Goal: Task Accomplishment & Management: Manage account settings

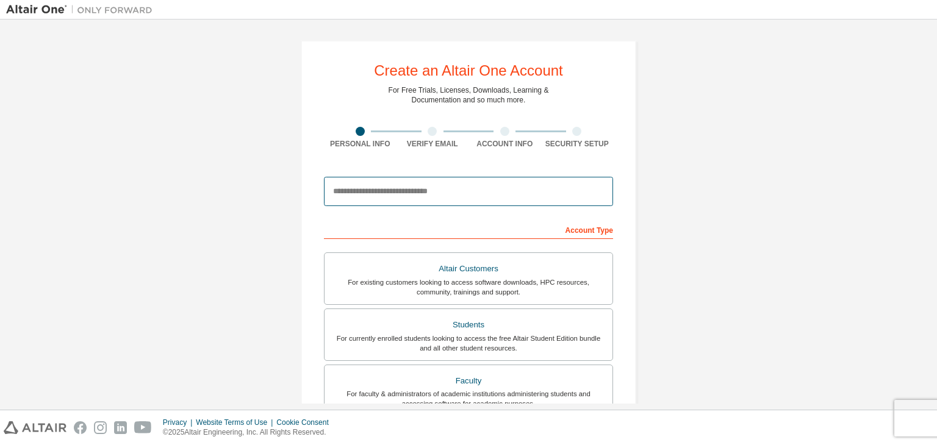
click at [429, 194] on input "email" at bounding box center [468, 191] width 289 height 29
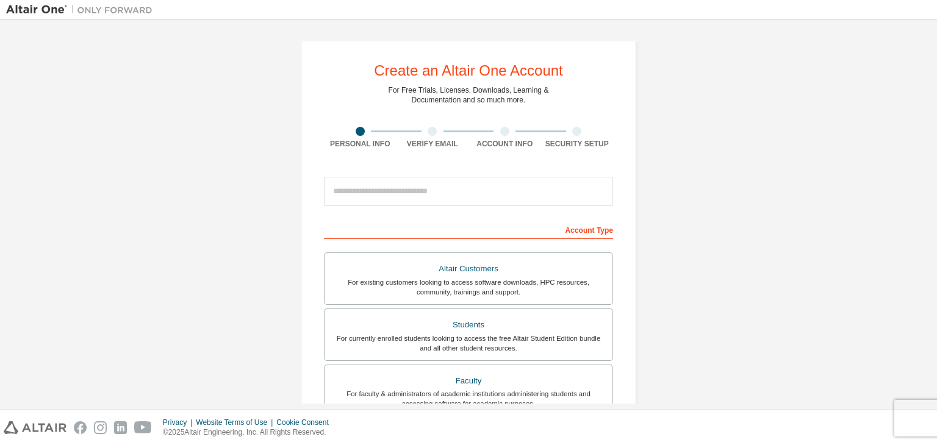
click at [419, 149] on div "Create an Altair One Account For Free Trials, Licenses, Downloads, Learning & D…" at bounding box center [468, 348] width 335 height 617
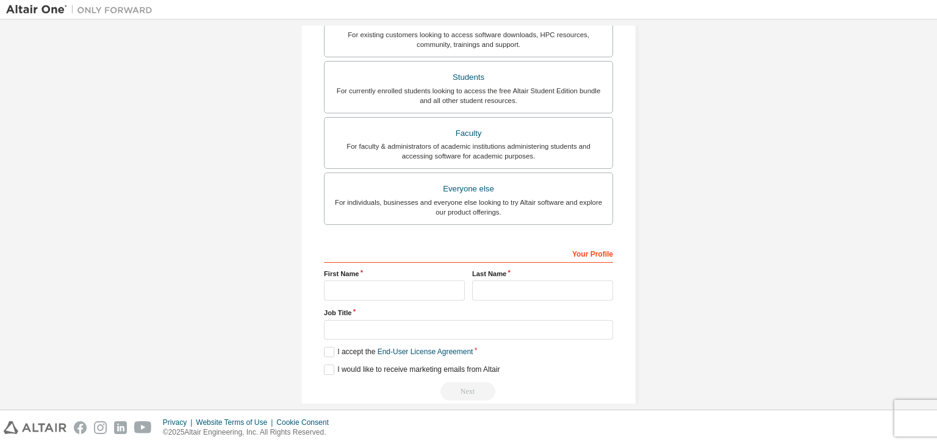
scroll to position [22, 0]
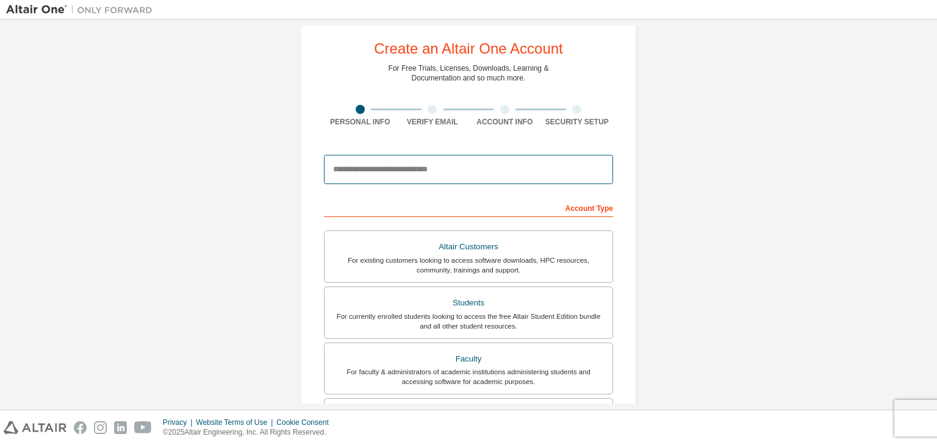
click at [422, 175] on input "email" at bounding box center [468, 169] width 289 height 29
type input "**********"
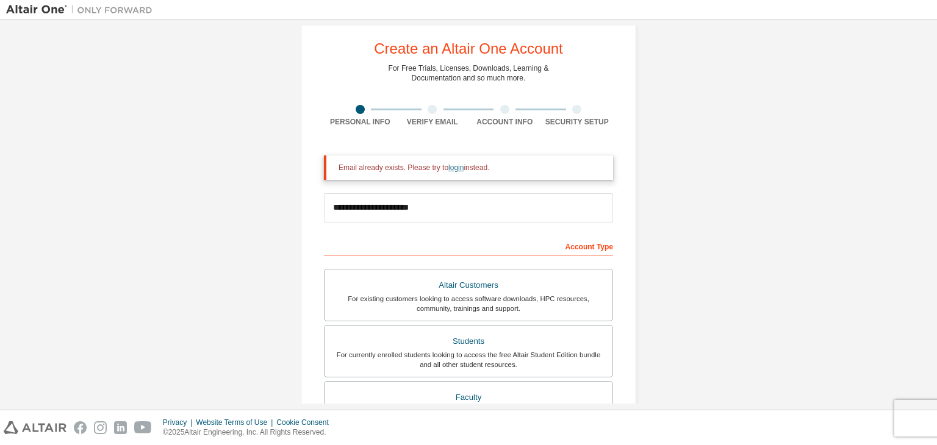
click at [448, 168] on link "login" at bounding box center [455, 167] width 15 height 9
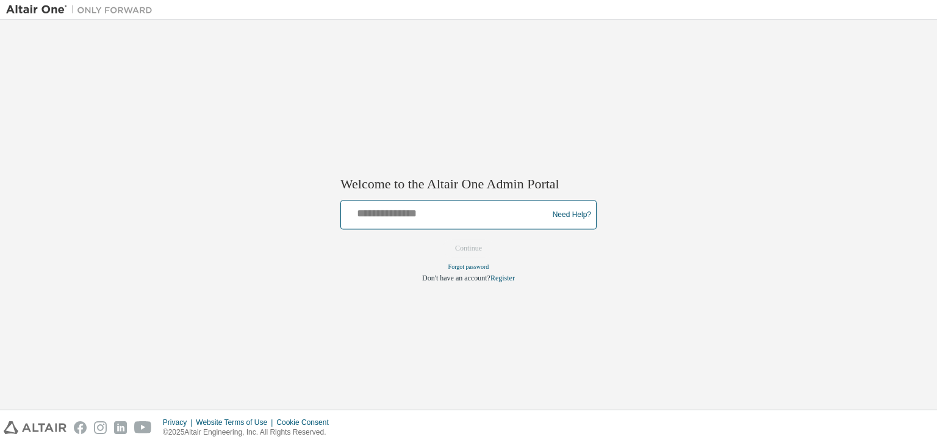
click at [412, 213] on input "text" at bounding box center [446, 213] width 201 height 18
type input "**********"
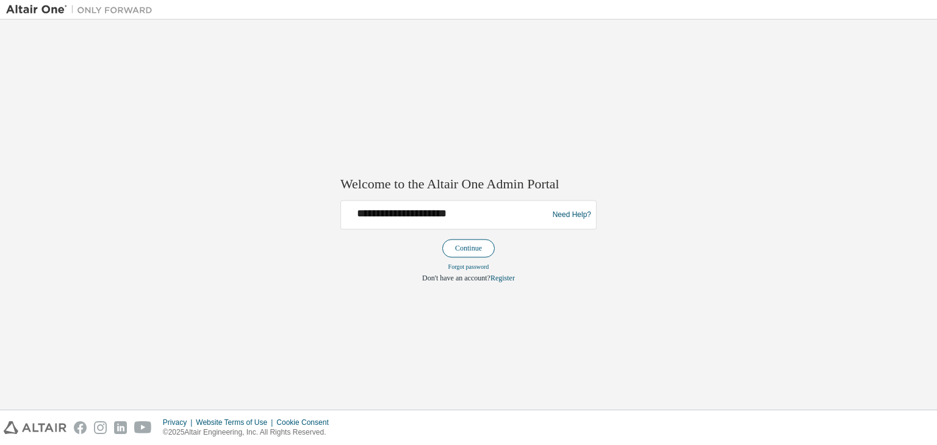
click at [484, 249] on button "Continue" at bounding box center [468, 249] width 52 height 18
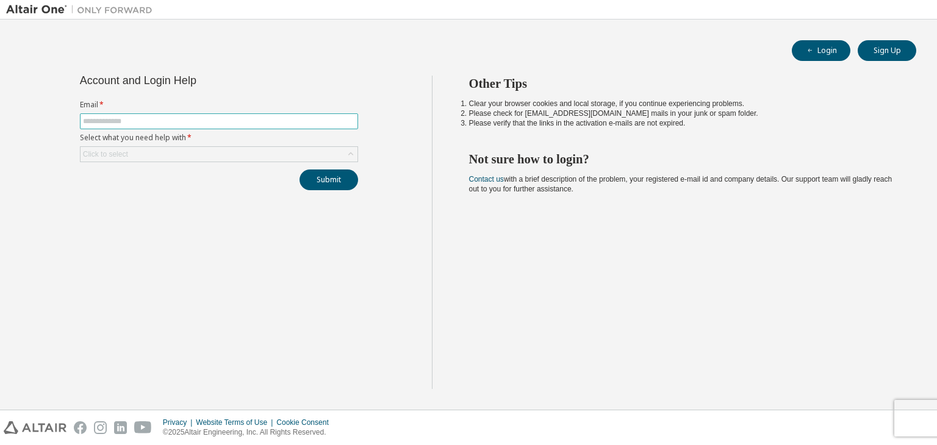
click at [195, 121] on input "text" at bounding box center [219, 122] width 272 height 10
type input "**********"
click at [185, 159] on div "Click to select" at bounding box center [219, 154] width 277 height 15
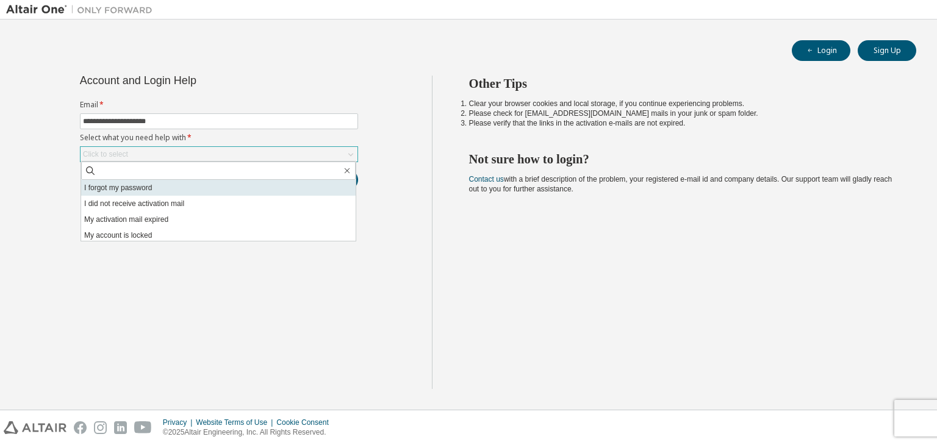
click at [168, 187] on li "I forgot my password" at bounding box center [218, 188] width 274 height 16
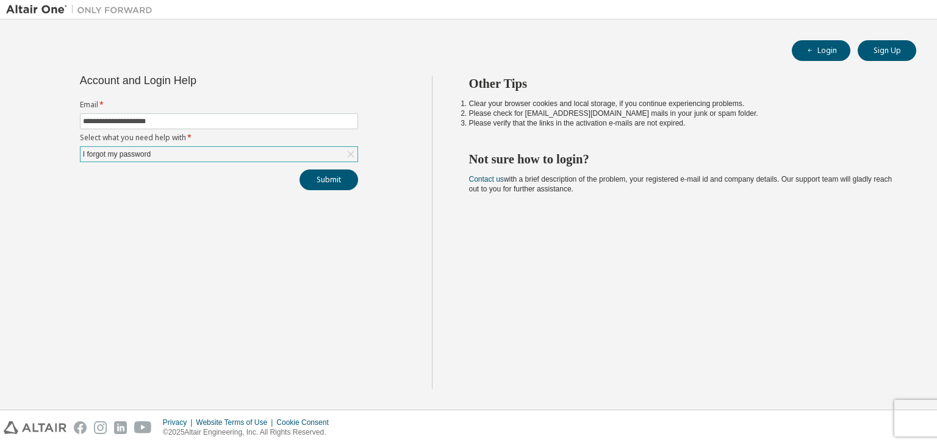
click at [246, 148] on div "I forgot my password" at bounding box center [219, 154] width 277 height 15
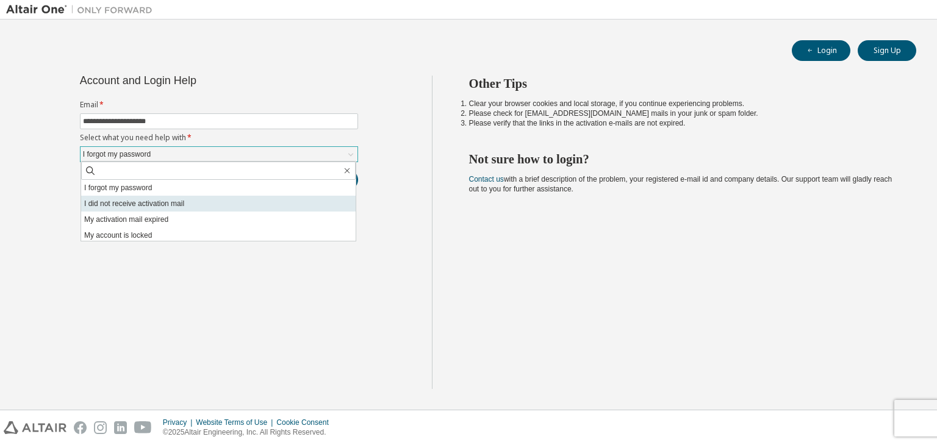
click at [174, 206] on li "I did not receive activation mail" at bounding box center [218, 204] width 274 height 16
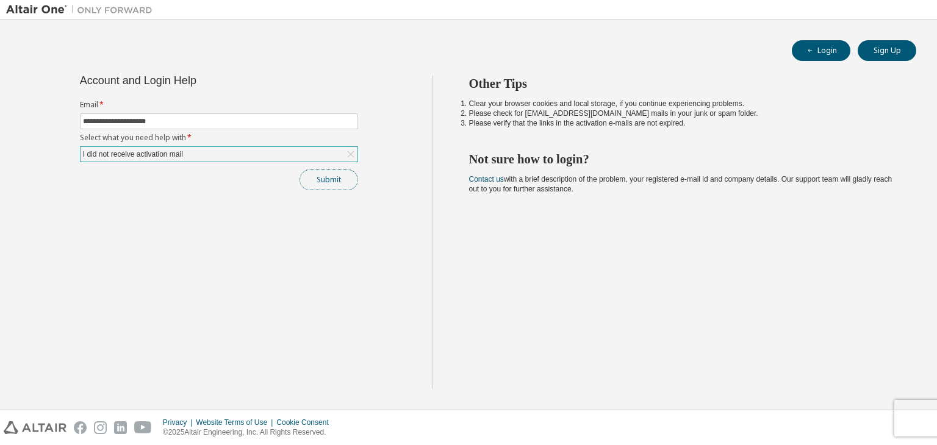
click at [335, 185] on button "Submit" at bounding box center [328, 180] width 59 height 21
click at [287, 152] on div "I did not receive activation mail" at bounding box center [219, 154] width 277 height 15
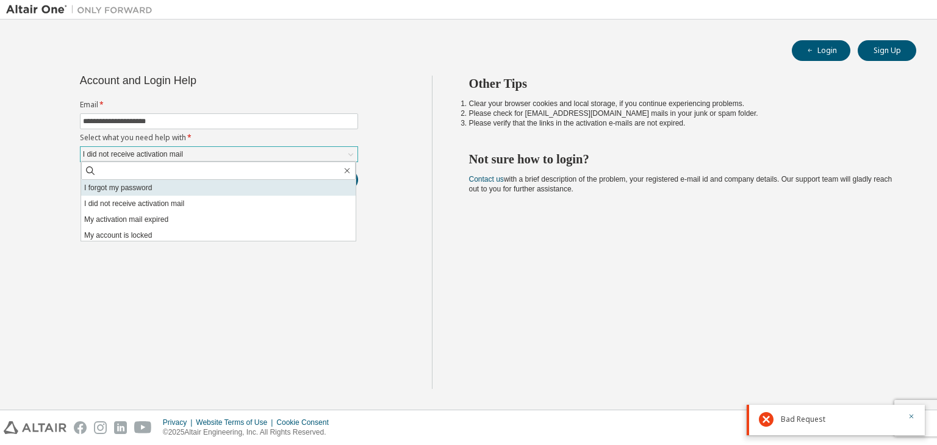
click at [216, 189] on li "I forgot my password" at bounding box center [218, 188] width 274 height 16
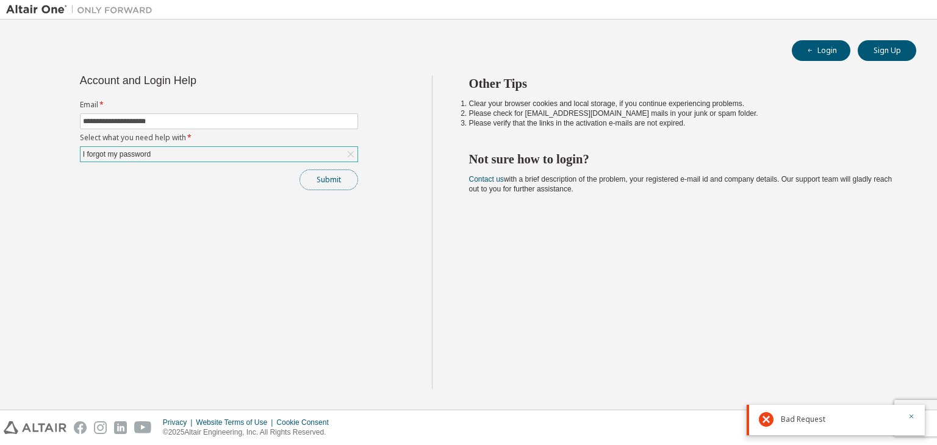
click at [347, 182] on button "Submit" at bounding box center [328, 180] width 59 height 21
click at [249, 160] on div "I forgot my password" at bounding box center [219, 154] width 277 height 15
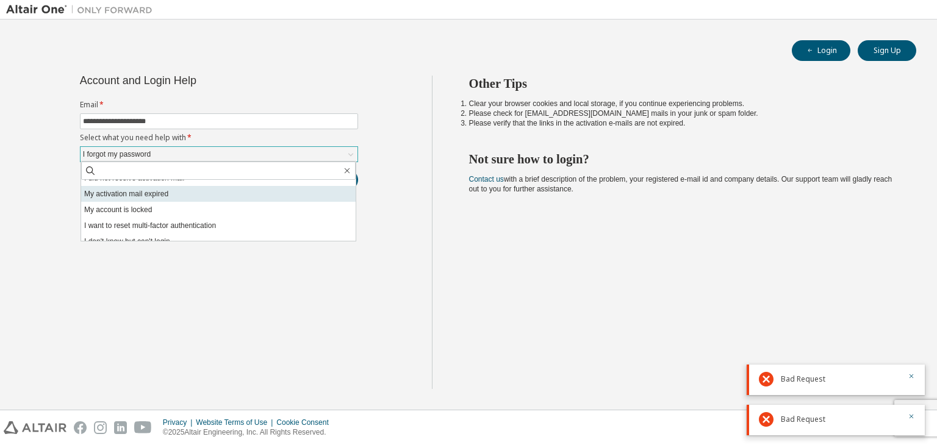
scroll to position [34, 0]
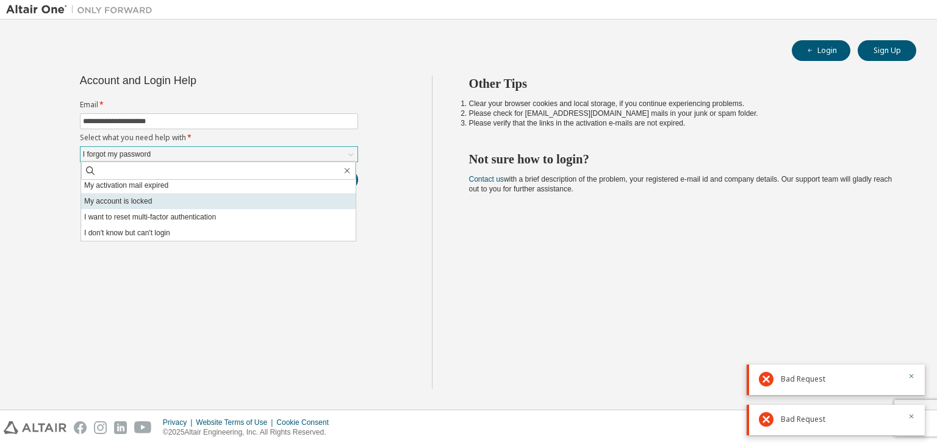
click at [185, 204] on li "My account is locked" at bounding box center [218, 201] width 274 height 16
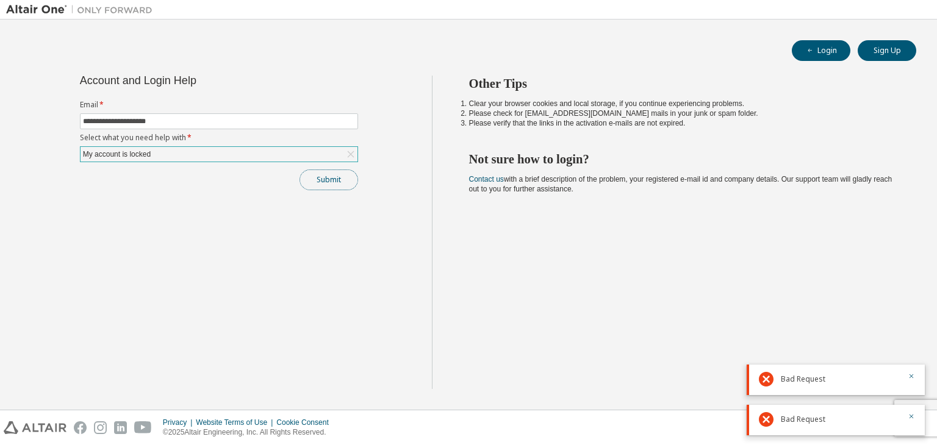
click at [309, 186] on button "Submit" at bounding box center [328, 180] width 59 height 21
click at [278, 163] on div "**********" at bounding box center [219, 133] width 293 height 115
click at [273, 158] on div "My account is locked" at bounding box center [219, 154] width 277 height 15
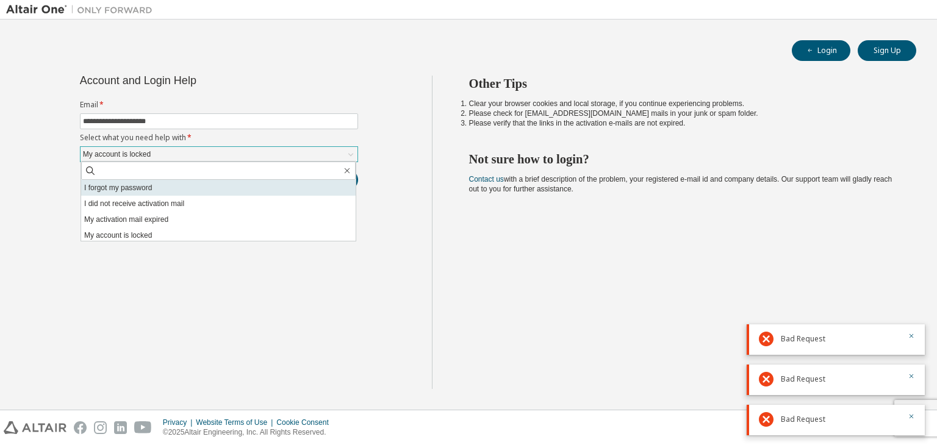
click at [171, 188] on li "I forgot my password" at bounding box center [218, 188] width 274 height 16
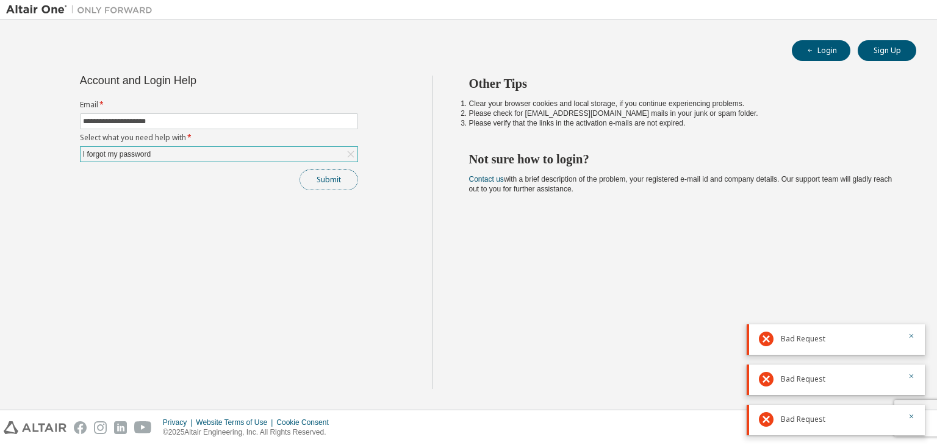
click at [328, 182] on button "Submit" at bounding box center [328, 180] width 59 height 21
click at [334, 190] on div "**********" at bounding box center [219, 233] width 426 height 314
click at [332, 179] on button "Submit" at bounding box center [328, 180] width 59 height 21
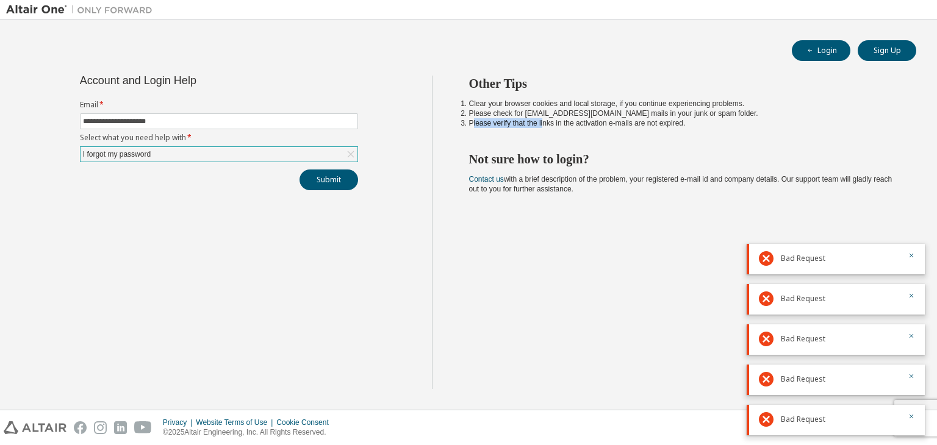
drag, startPoint x: 472, startPoint y: 126, endPoint x: 547, endPoint y: 126, distance: 74.4
click at [544, 126] on li "Please verify that the links in the activation e-mails are not expired." at bounding box center [682, 123] width 426 height 10
click at [547, 126] on li "Please verify that the links in the activation e-mails are not expired." at bounding box center [682, 123] width 426 height 10
click at [514, 132] on div "Other Tips Clear your browser cookies and local storage, if you continue experi…" at bounding box center [682, 233] width 500 height 314
drag, startPoint x: 459, startPoint y: 123, endPoint x: 617, endPoint y: 124, distance: 158.0
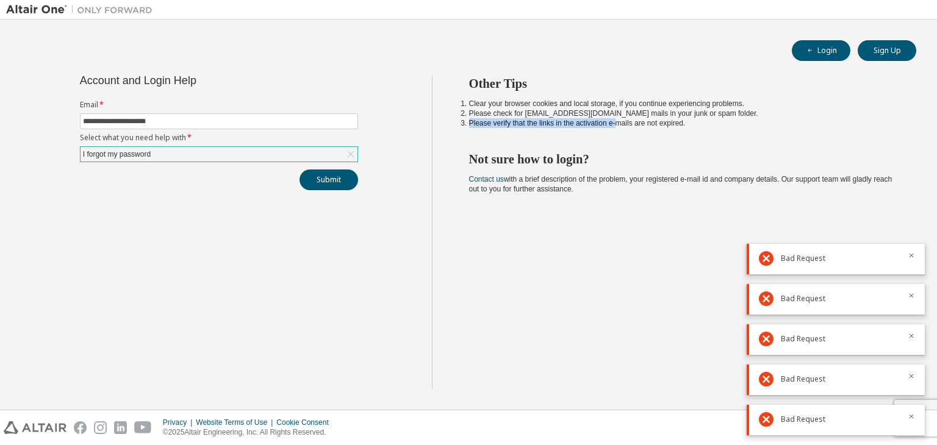
click at [617, 124] on div "Other Tips Clear your browser cookies and local storage, if you continue experi…" at bounding box center [682, 233] width 500 height 314
drag, startPoint x: 606, startPoint y: 116, endPoint x: 523, endPoint y: 115, distance: 83.0
click at [523, 115] on li "Please check for [EMAIL_ADDRESS][DOMAIN_NAME] mails in your junk or spam folder." at bounding box center [682, 114] width 426 height 10
click at [677, 116] on li "Please check for [EMAIL_ADDRESS][DOMAIN_NAME] mails in your junk or spam folder." at bounding box center [682, 114] width 426 height 10
drag, startPoint x: 711, startPoint y: 115, endPoint x: 530, endPoint y: 121, distance: 180.6
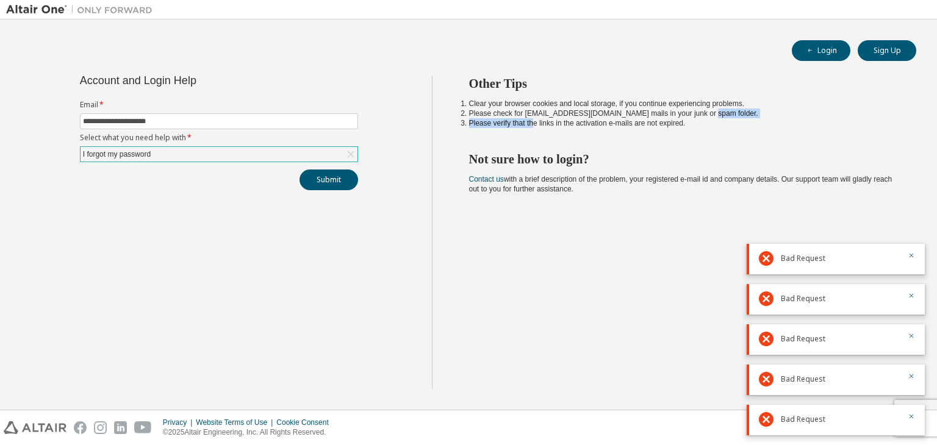
click at [531, 121] on ol "Clear your browser cookies and local storage, if you continue experiencing prob…" at bounding box center [682, 113] width 426 height 29
